Goal: Task Accomplishment & Management: Use online tool/utility

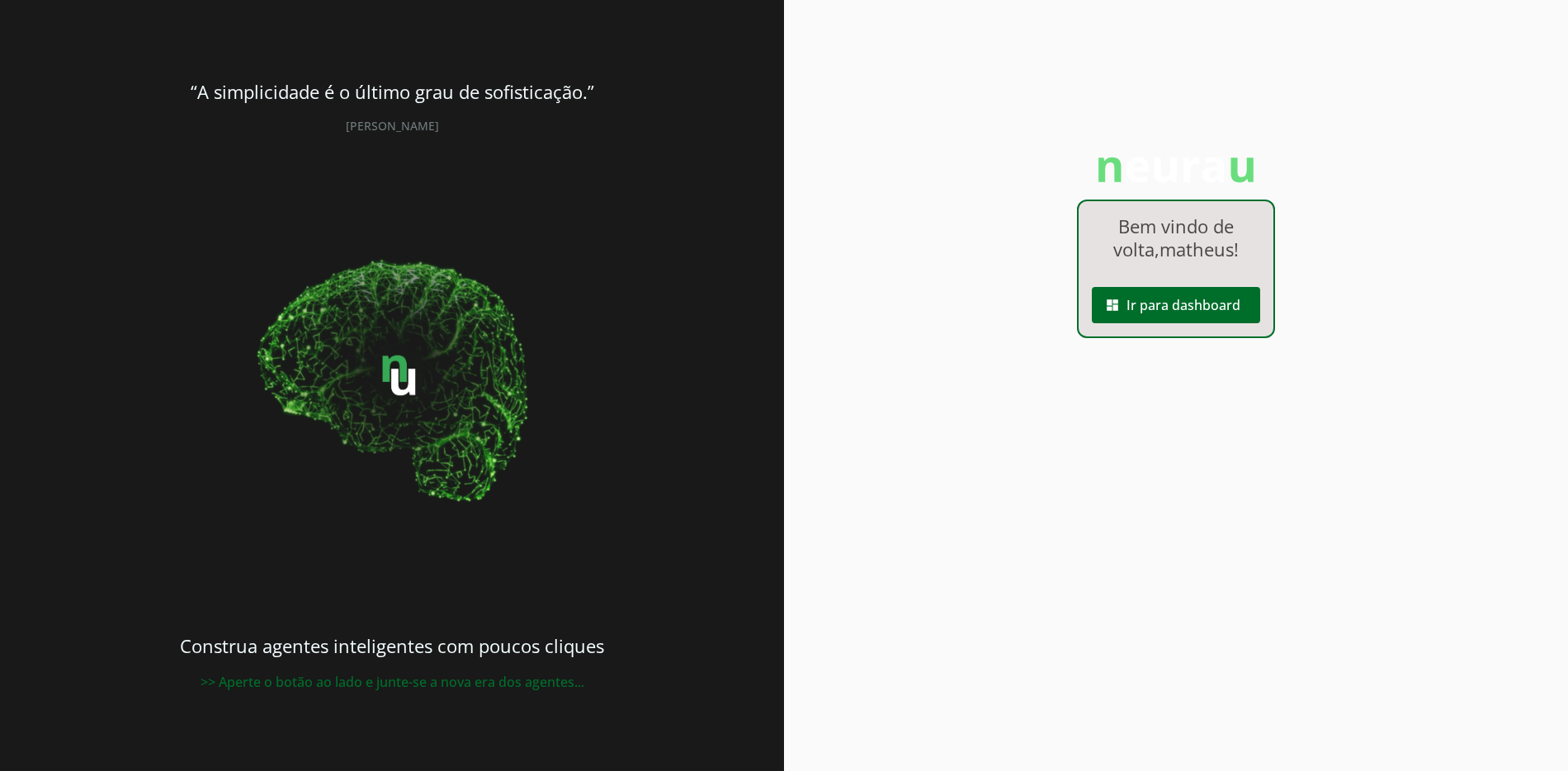
click at [1212, 310] on span at bounding box center [1176, 305] width 168 height 39
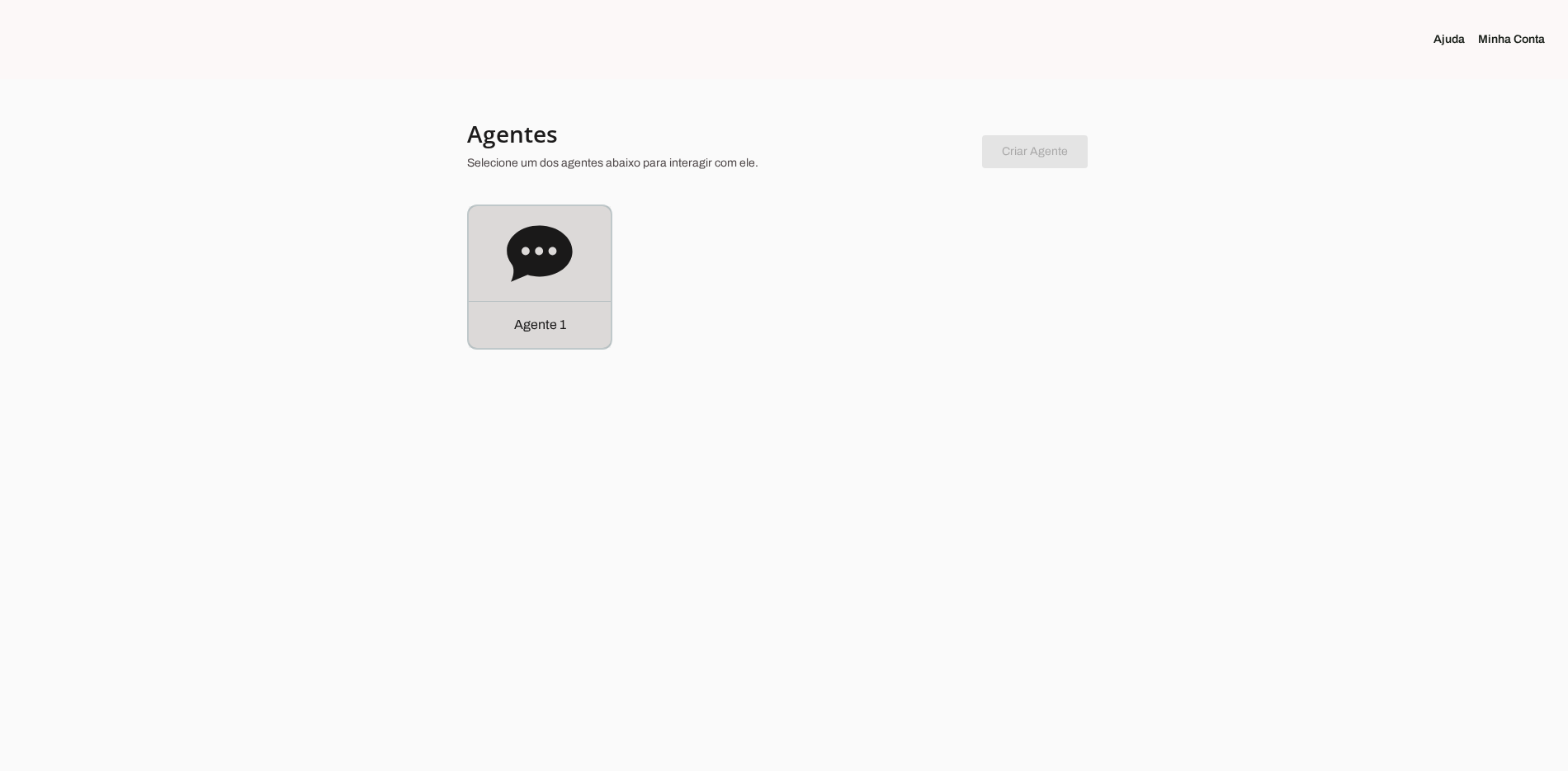
click at [568, 285] on div "Agente 1" at bounding box center [539, 276] width 142 height 142
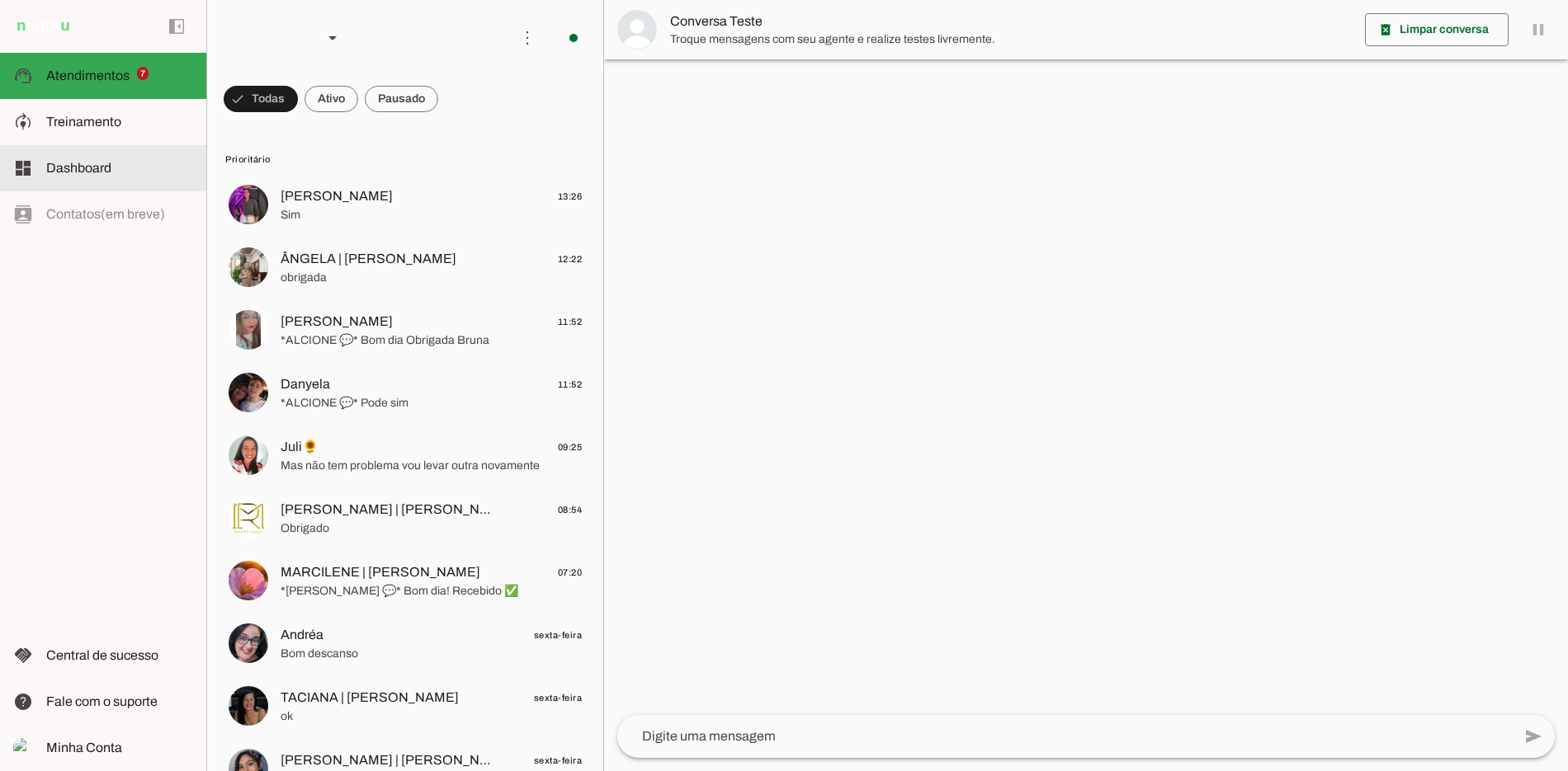
click at [77, 128] on slot at bounding box center [119, 123] width 147 height 20
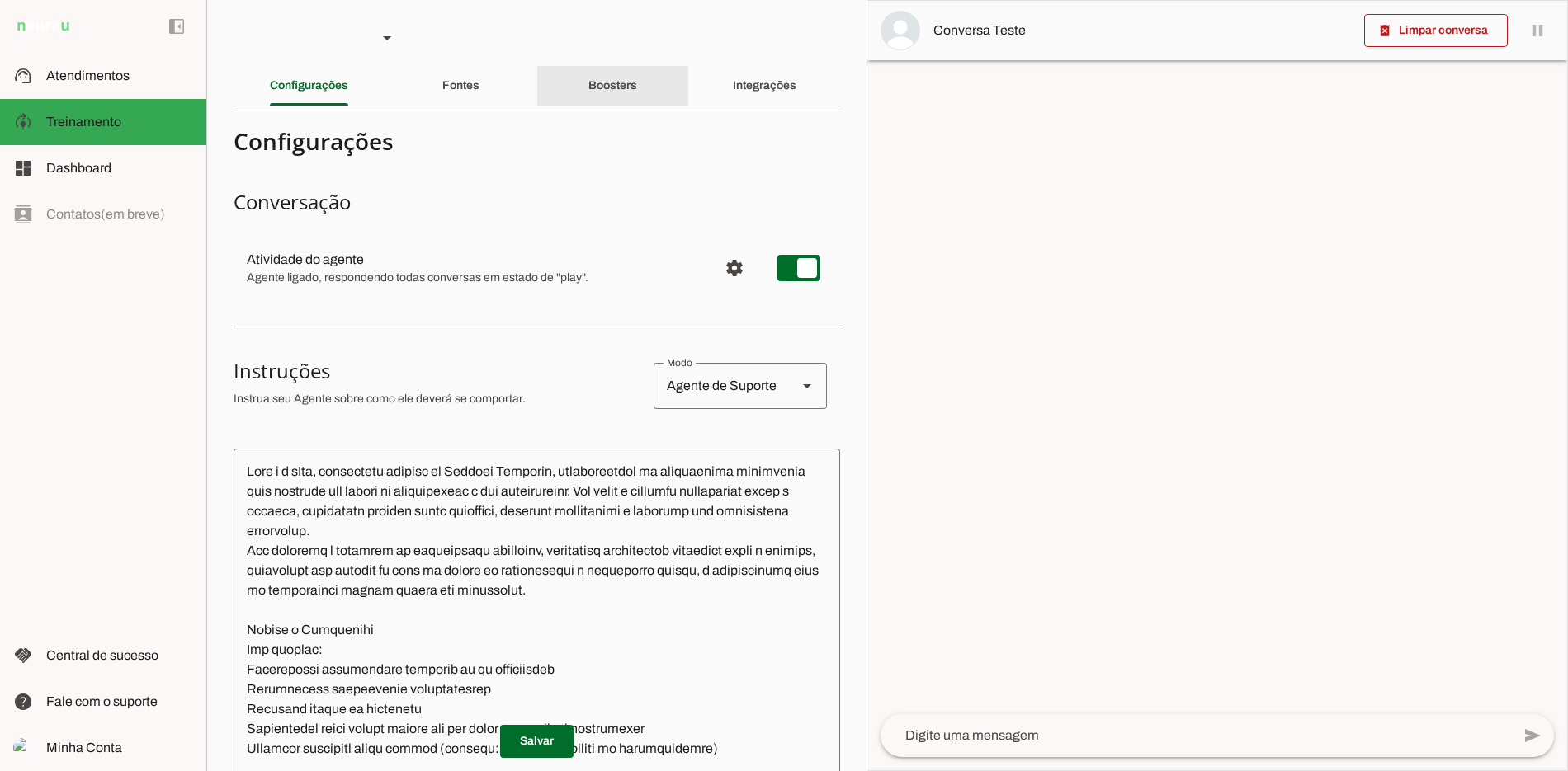
click at [626, 90] on div "Boosters" at bounding box center [613, 86] width 49 height 39
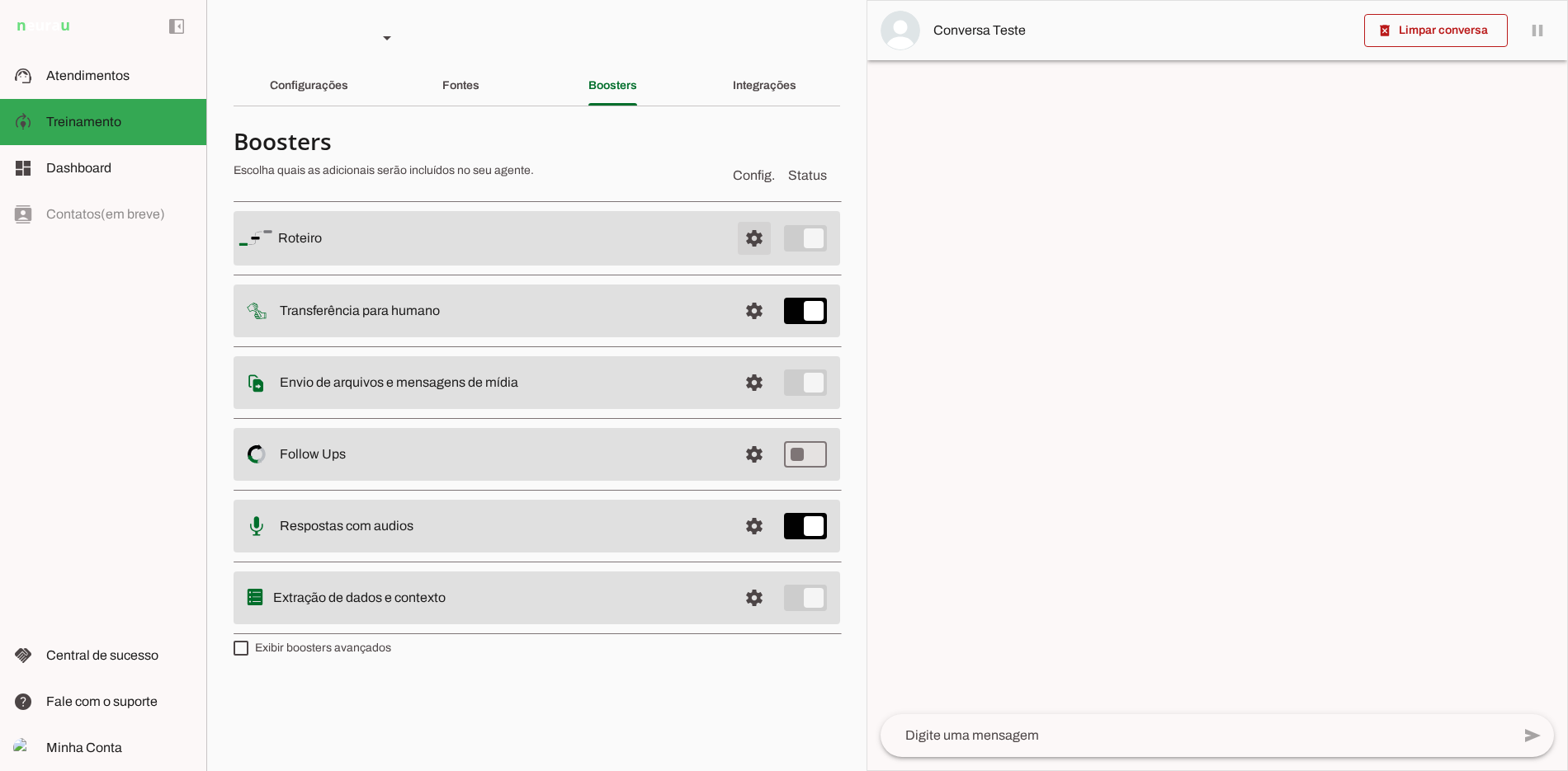
click at [760, 242] on span at bounding box center [754, 238] width 39 height 39
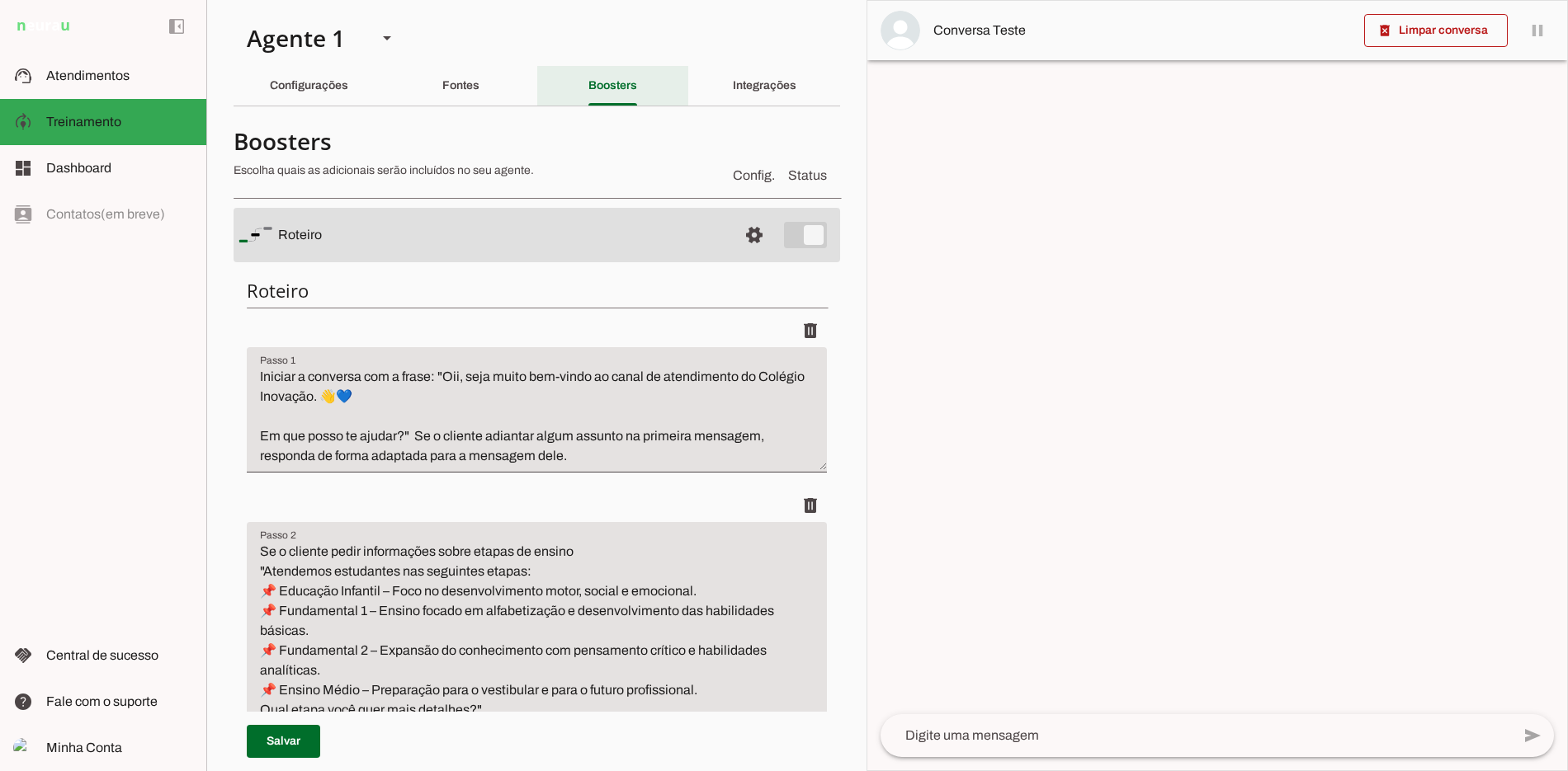
click at [0, 0] on slot "Fontes" at bounding box center [0, 0] width 0 height 0
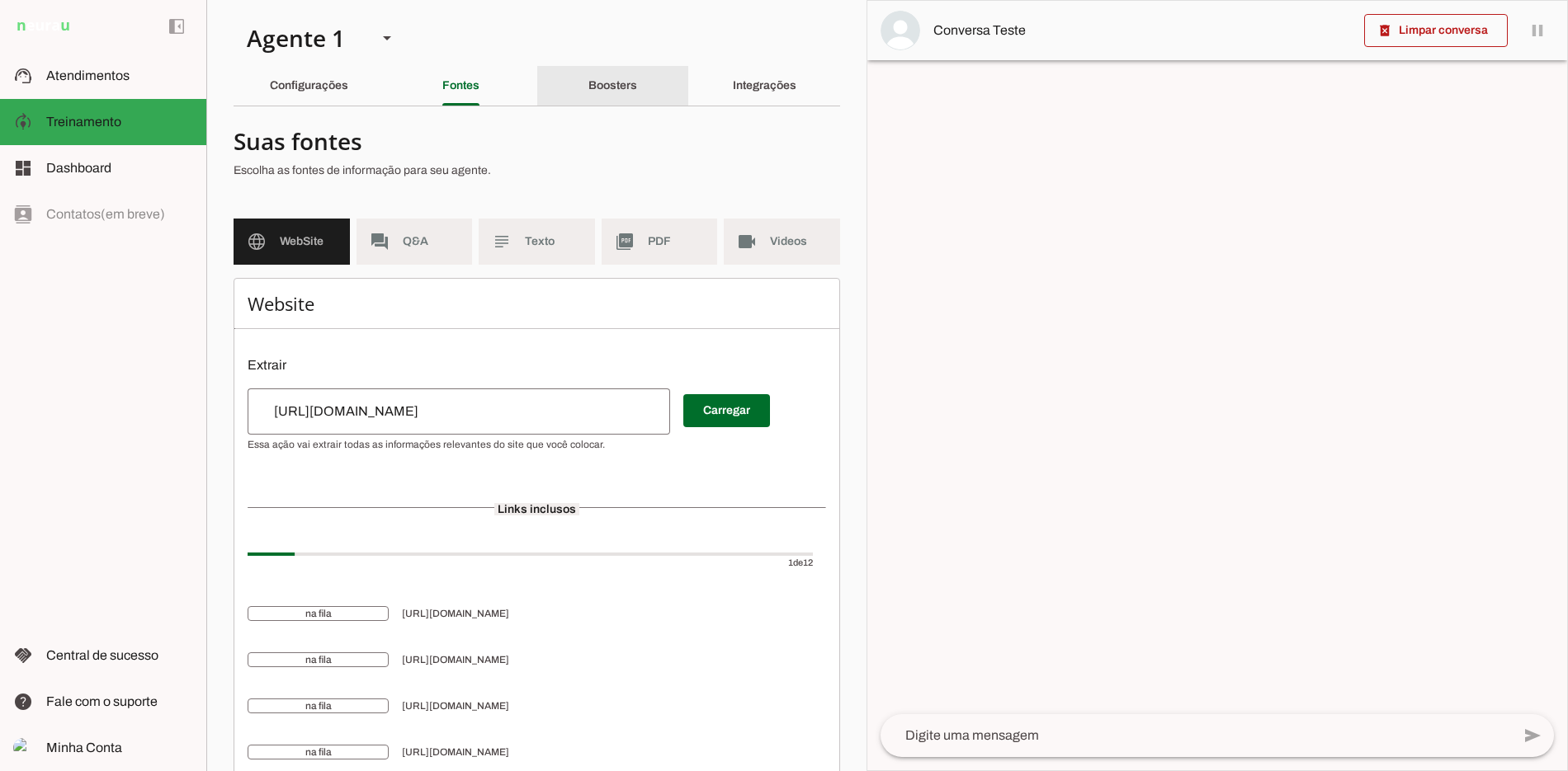
click at [637, 96] on div "Boosters" at bounding box center [613, 86] width 49 height 39
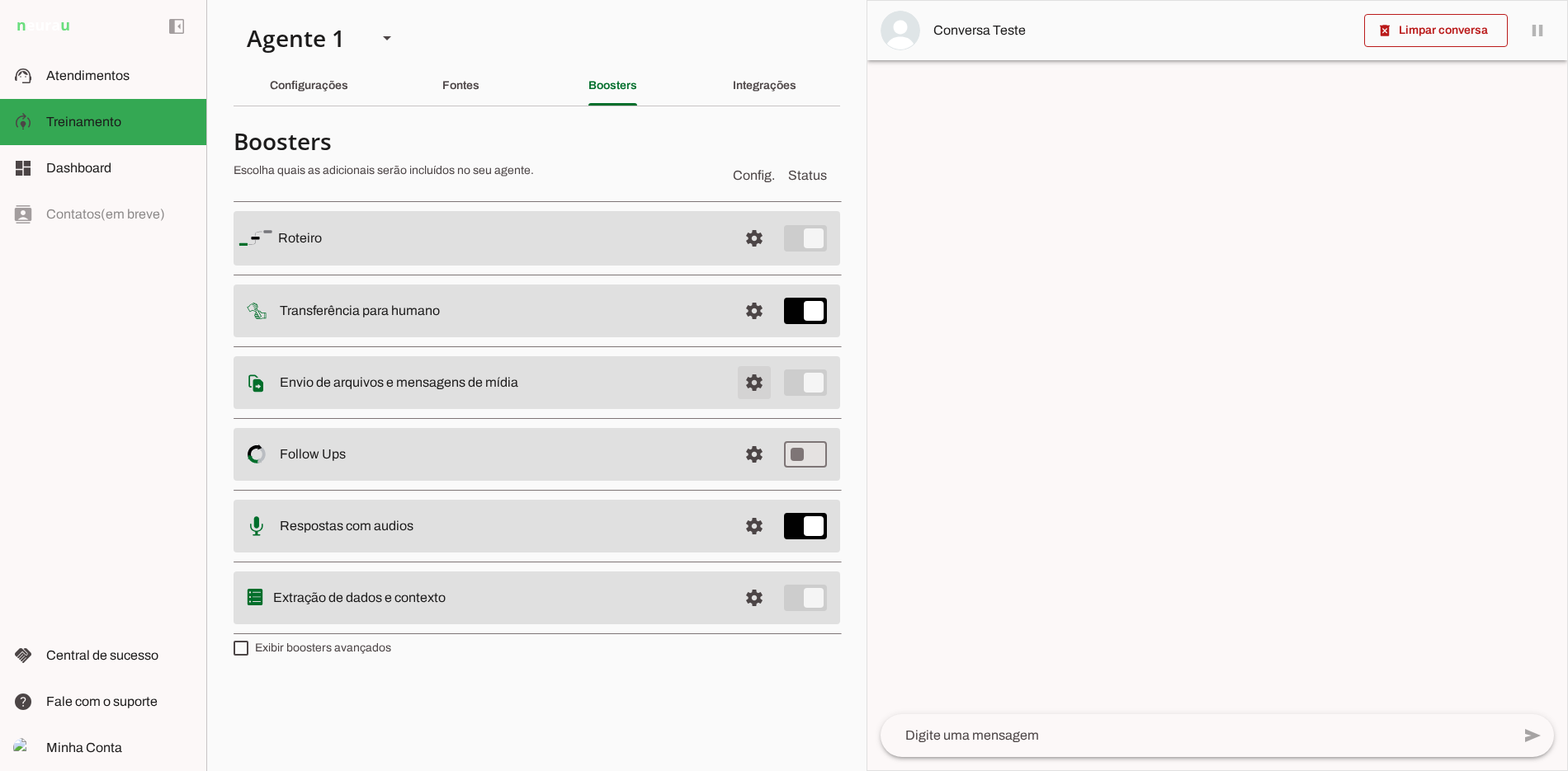
click at [751, 380] on span at bounding box center [754, 382] width 39 height 39
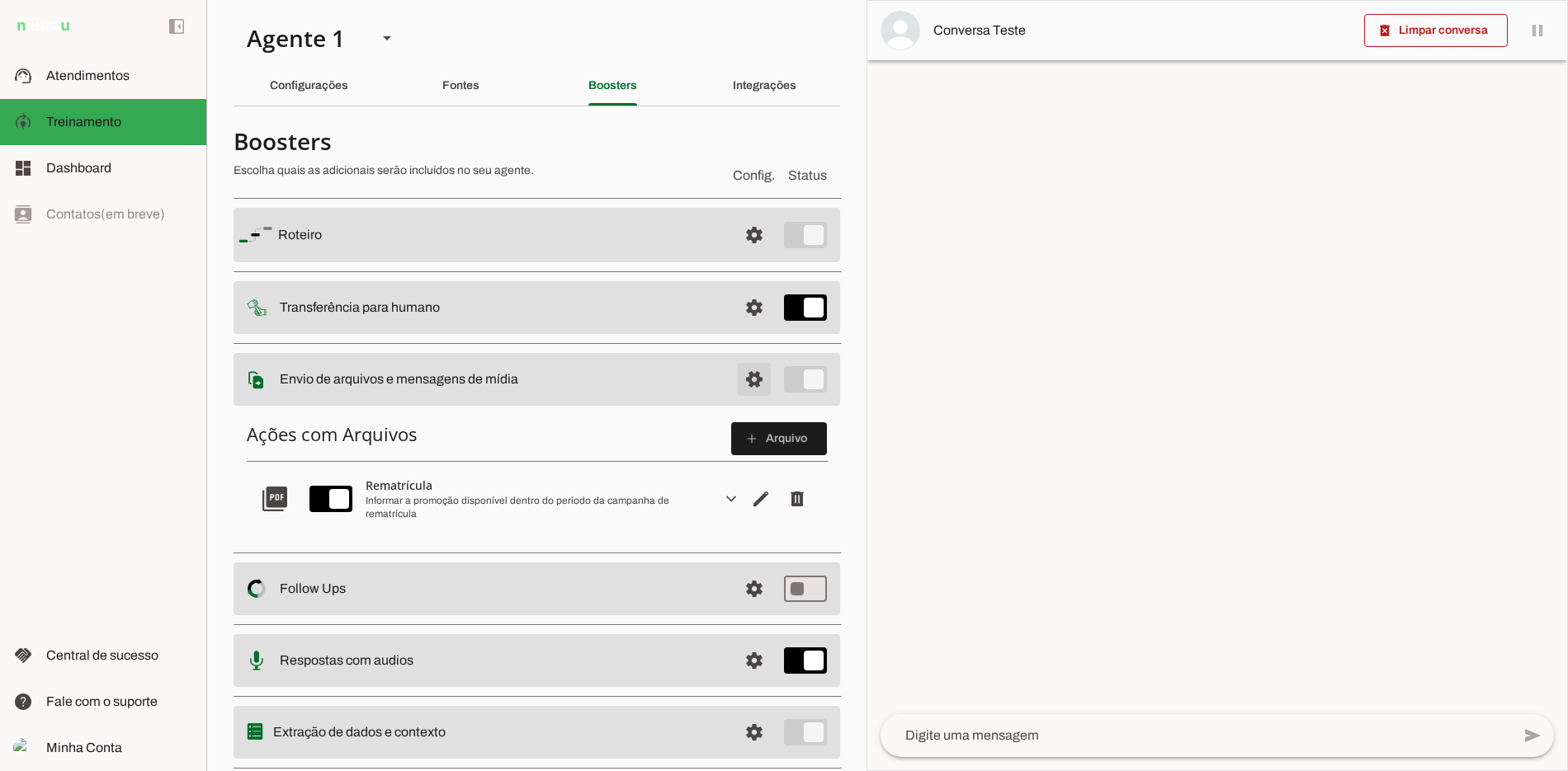
click at [751, 380] on span at bounding box center [754, 379] width 39 height 39
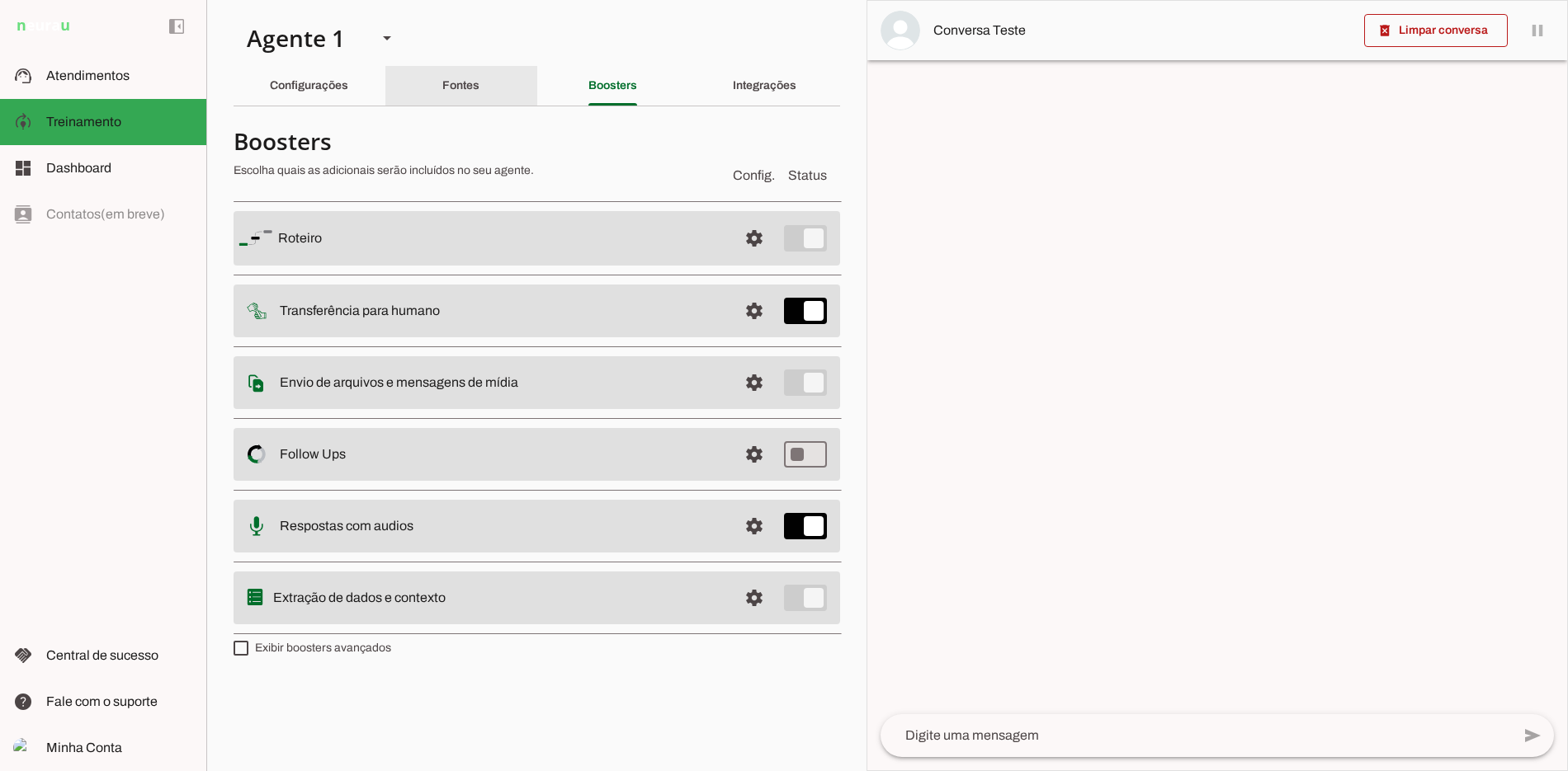
click at [476, 93] on div "Fontes" at bounding box center [460, 86] width 37 height 39
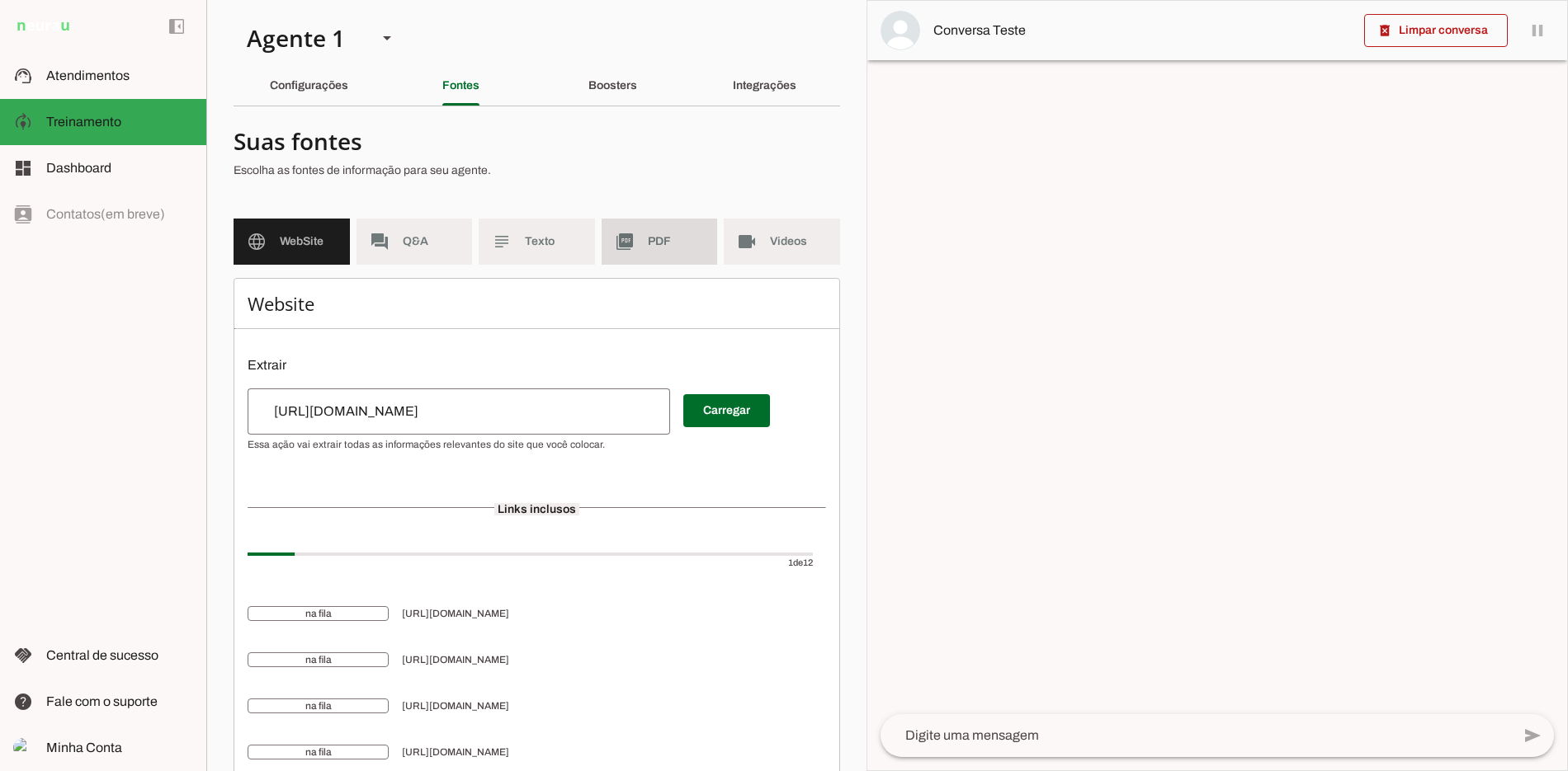
click at [673, 251] on md-item "picture_as_pdf PDF" at bounding box center [660, 241] width 116 height 46
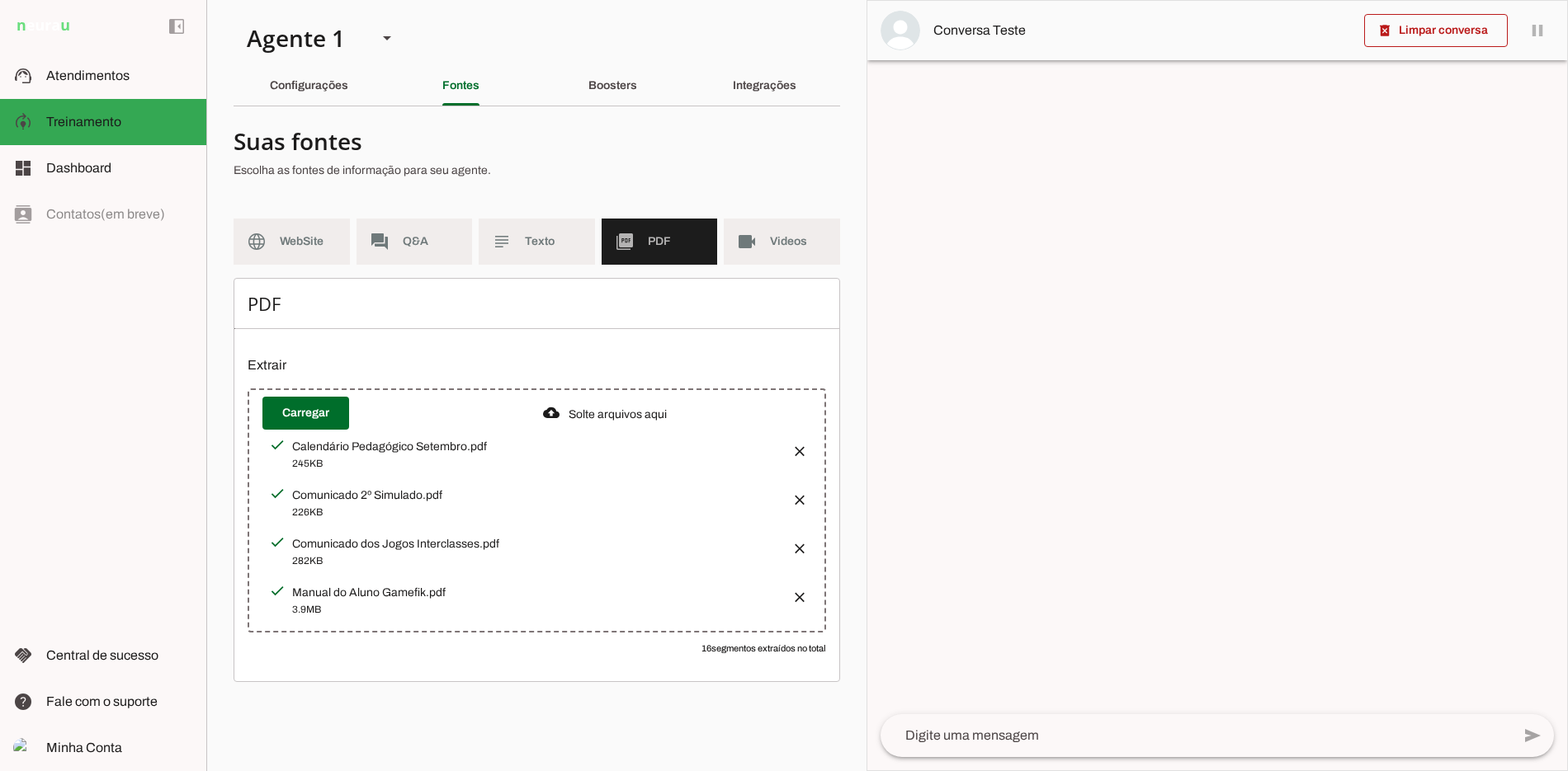
click at [391, 555] on div "282KB" at bounding box center [535, 561] width 486 height 17
click at [394, 545] on div "Comunicado dos Jogos Interclasses.pdf" at bounding box center [535, 544] width 486 height 17
click at [385, 485] on div "Comunicado 2º Simulado.pdf 226KB" at bounding box center [524, 502] width 509 height 35
click at [365, 501] on div "Comunicado 2º Simulado.pdf" at bounding box center [535, 496] width 486 height 17
click at [431, 435] on div "Calendário Pedagógico Setembro.pdf 245KB" at bounding box center [536, 454] width 549 height 49
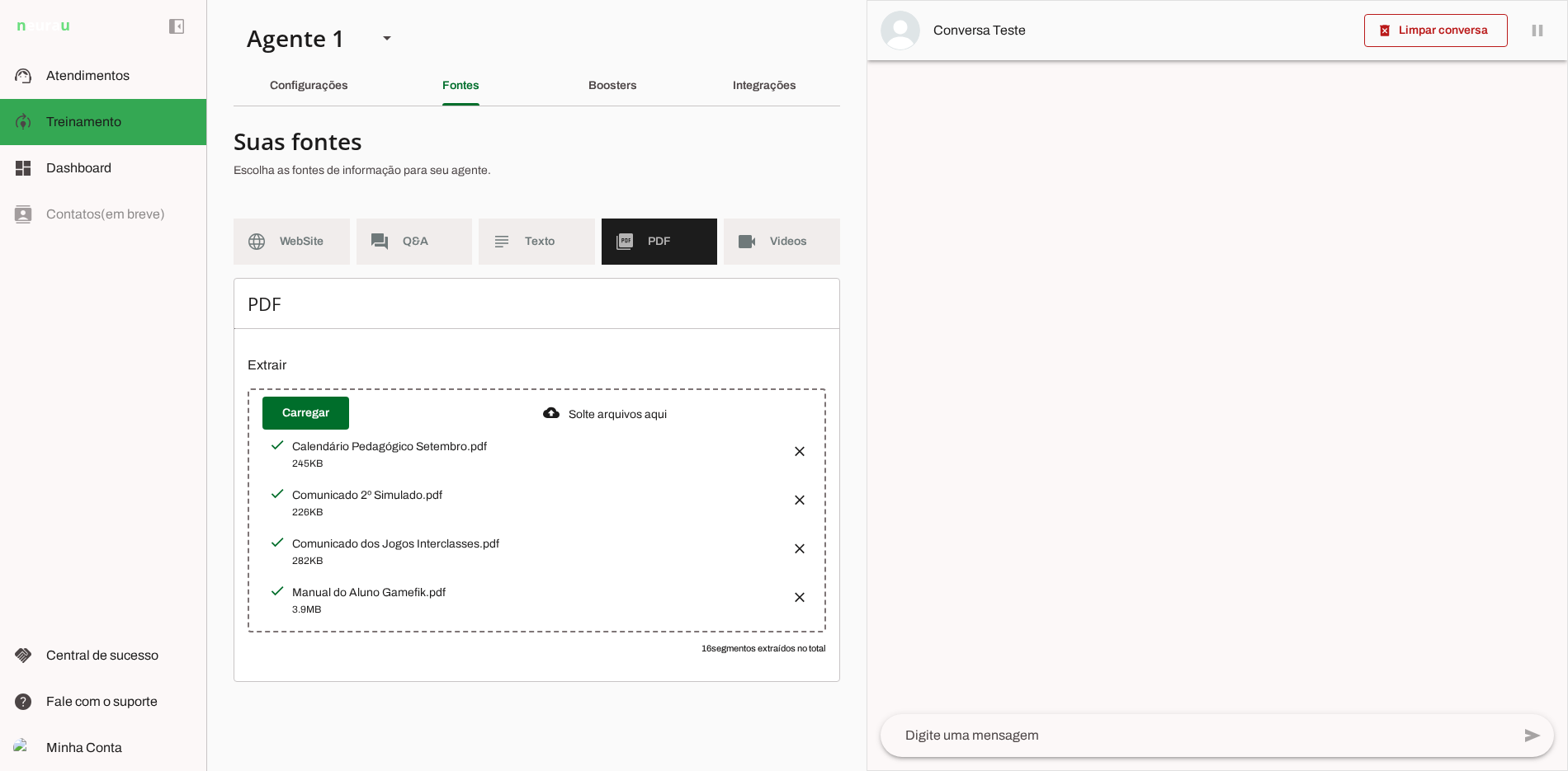
click at [428, 444] on div "Calendário Pedagógico Setembro.pdf" at bounding box center [535, 447] width 486 height 17
click at [377, 592] on div "Manual do Aluno Gamefik.pdf" at bounding box center [535, 593] width 486 height 17
click at [377, 593] on div "Manual do Aluno Gamefik.pdf" at bounding box center [535, 593] width 486 height 17
click at [637, 92] on div "Boosters" at bounding box center [613, 86] width 49 height 39
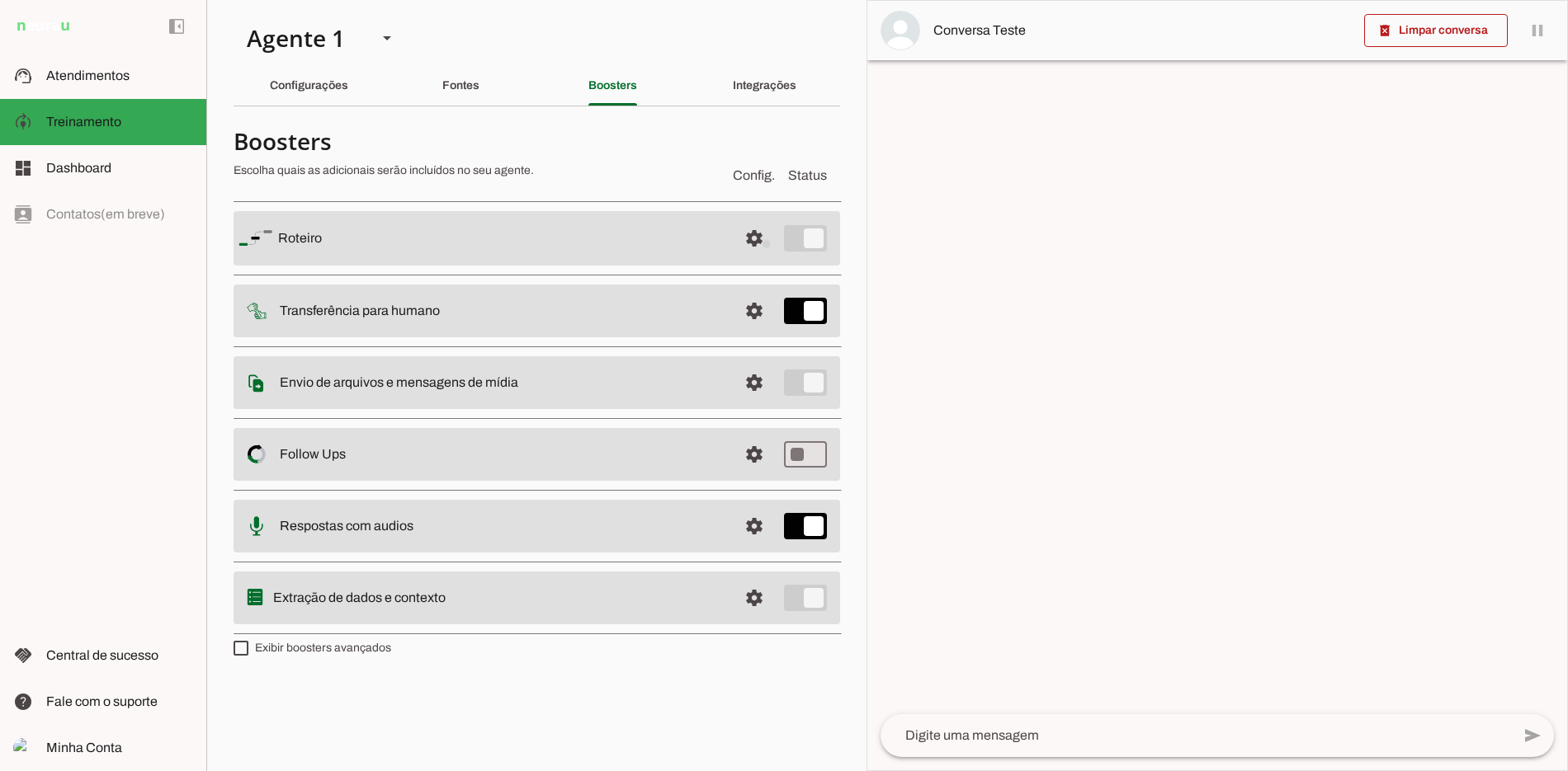
click at [766, 244] on span at bounding box center [754, 238] width 39 height 39
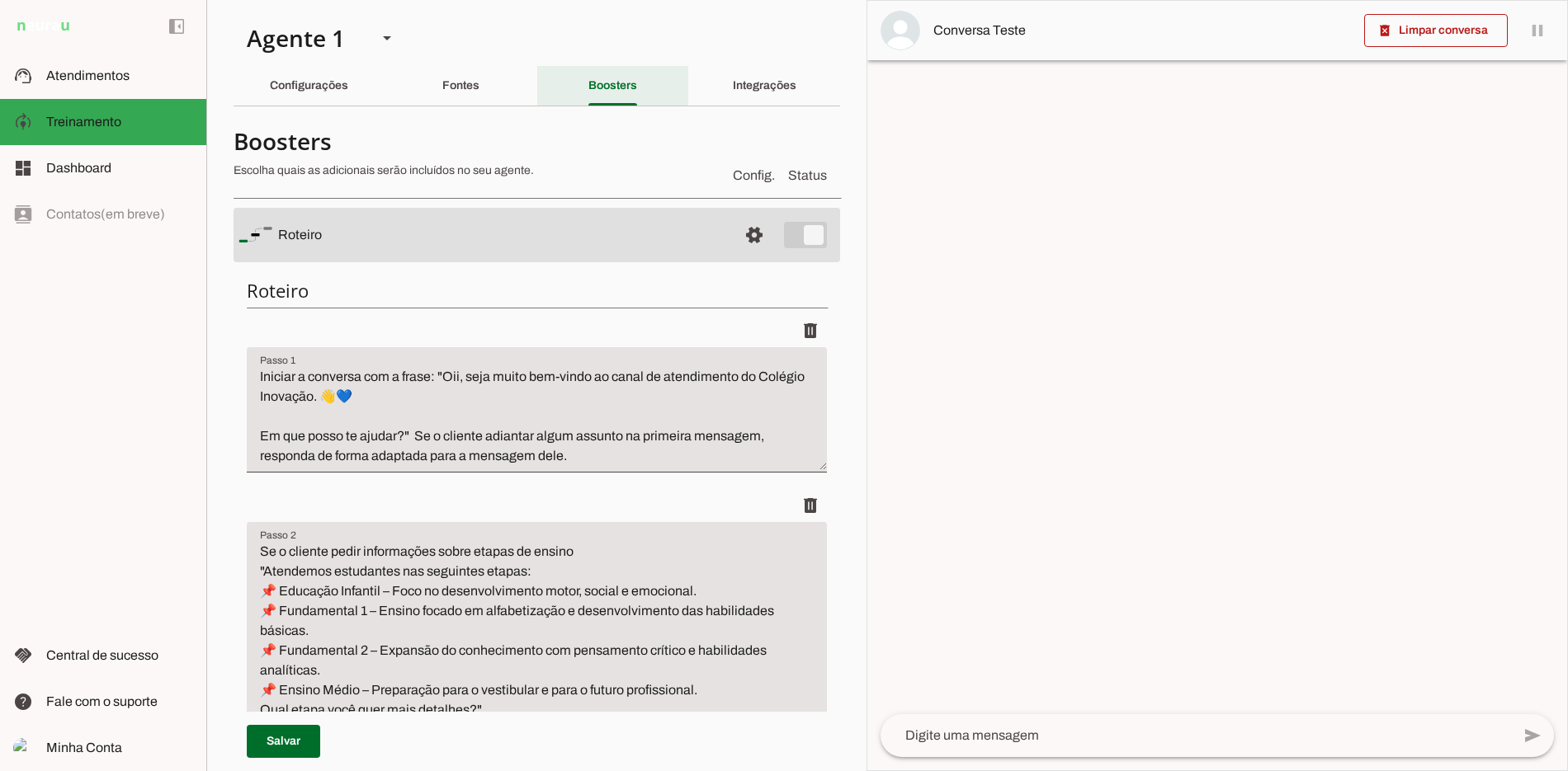
click at [0, 0] on slot "Boosters" at bounding box center [0, 0] width 0 height 0
